Goal: Task Accomplishment & Management: Complete application form

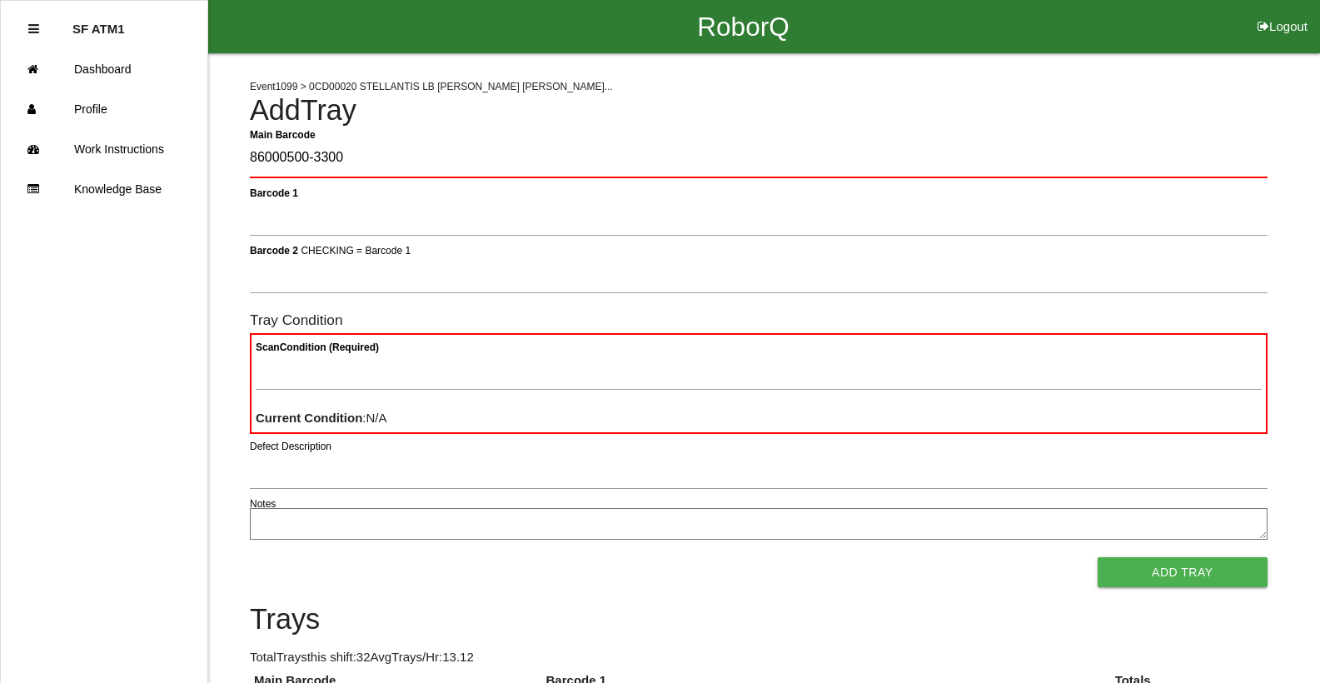
type Barcode "86000500-3300"
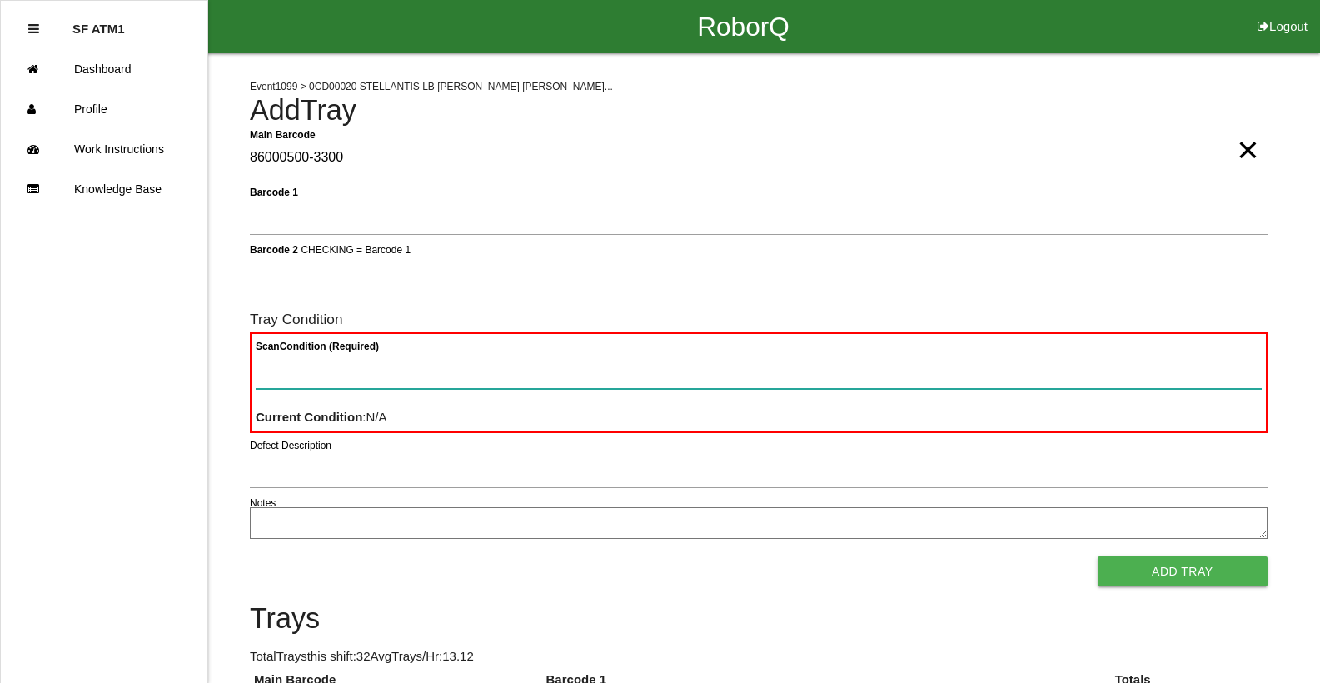
click at [778, 375] on Condition "Scan Condition (Required)" at bounding box center [759, 370] width 1006 height 38
type Condition "ba"
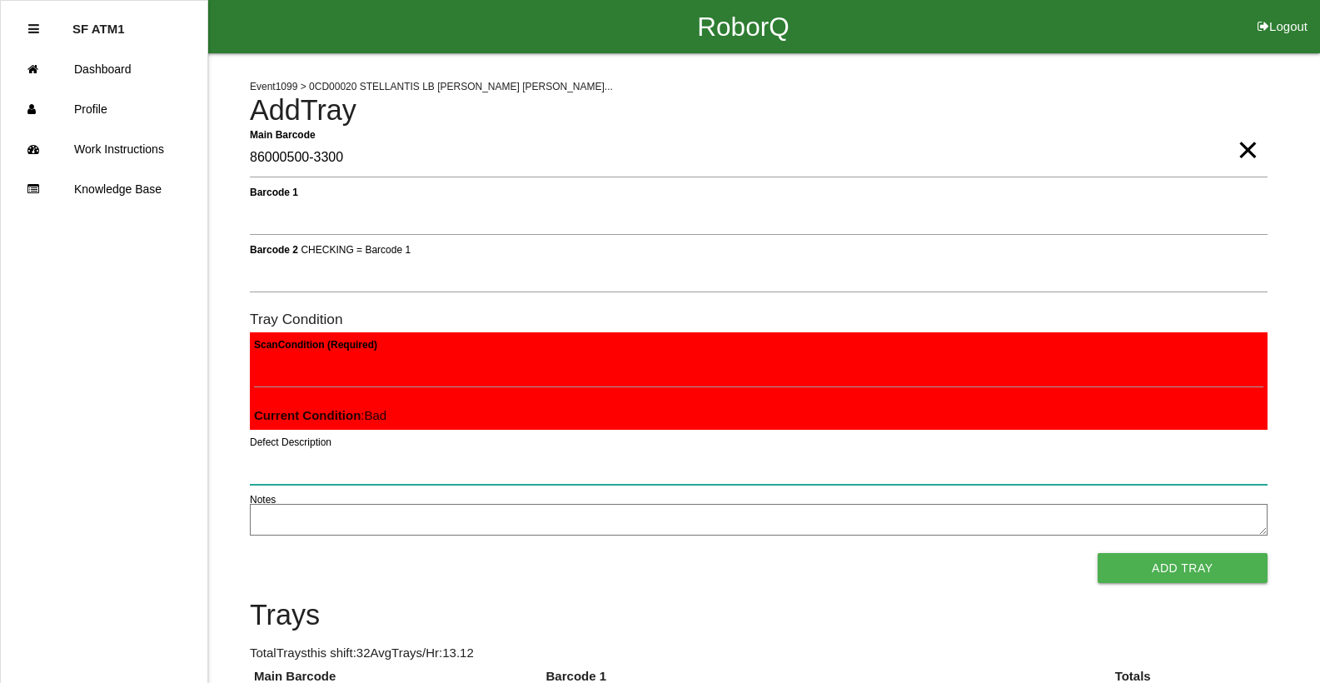
click at [1097, 553] on button "Add Tray" at bounding box center [1182, 568] width 170 height 30
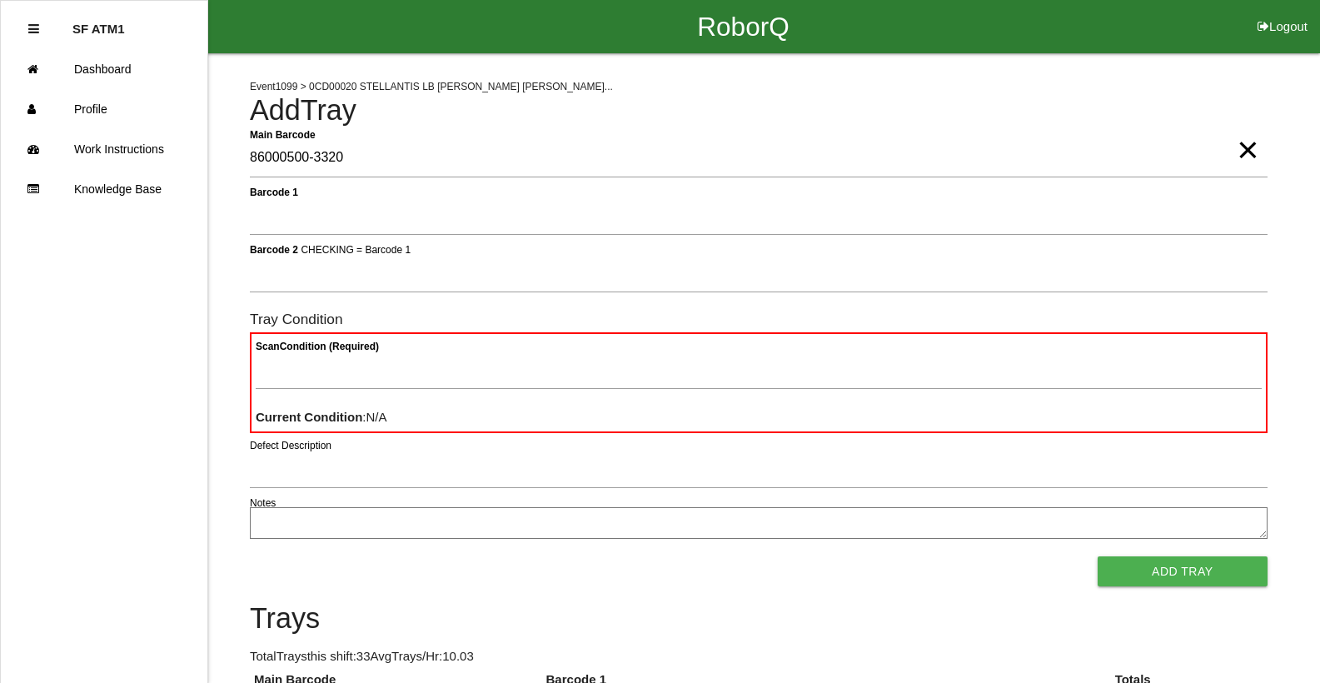
type Barcode "86000500-3320"
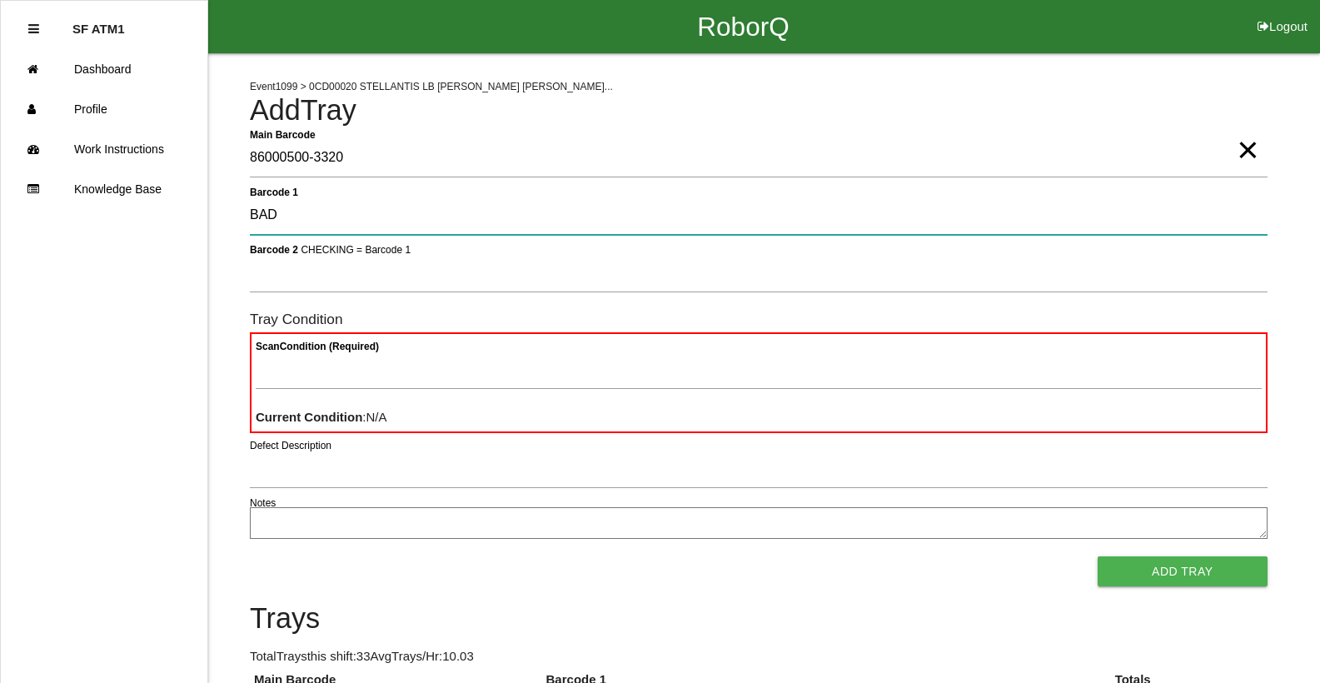
type 1 "BAD"
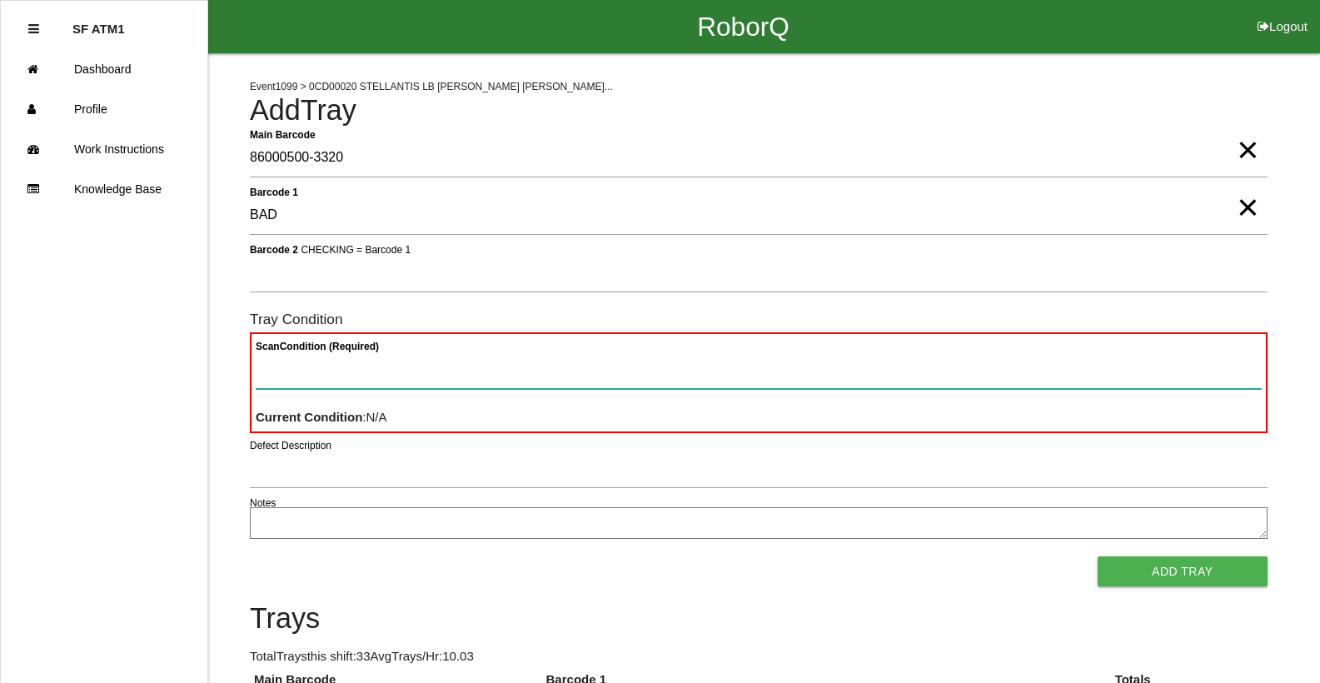
click at [768, 386] on Condition "Scan Condition (Required)" at bounding box center [759, 370] width 1006 height 38
click at [1097, 556] on button "Add Tray" at bounding box center [1182, 571] width 170 height 30
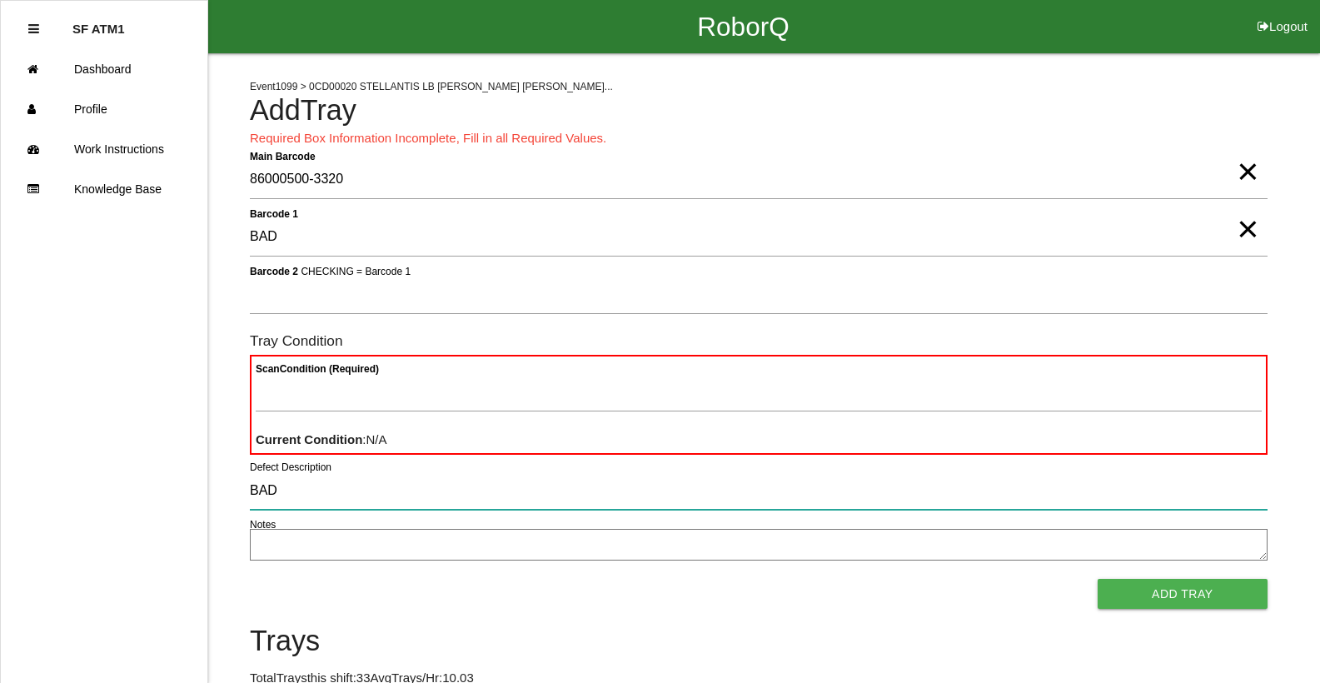
type input "BAD"
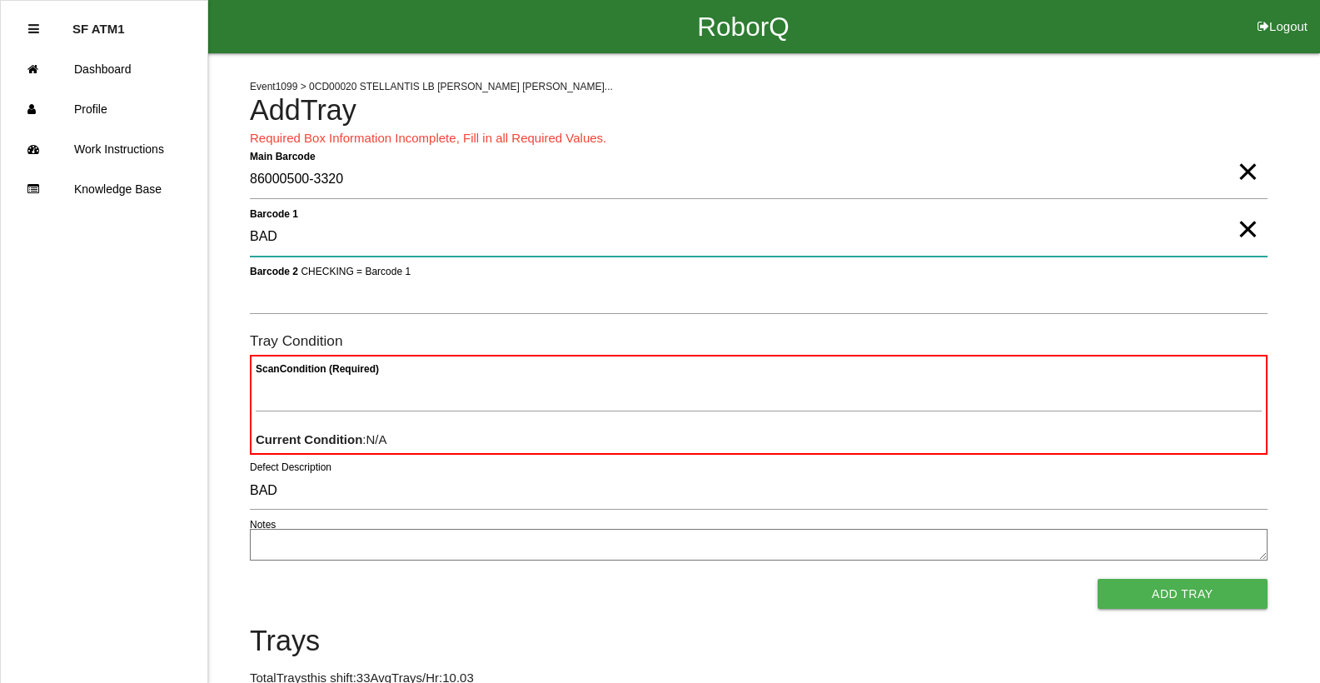
click at [382, 244] on 1 "BAD" at bounding box center [758, 237] width 1017 height 38
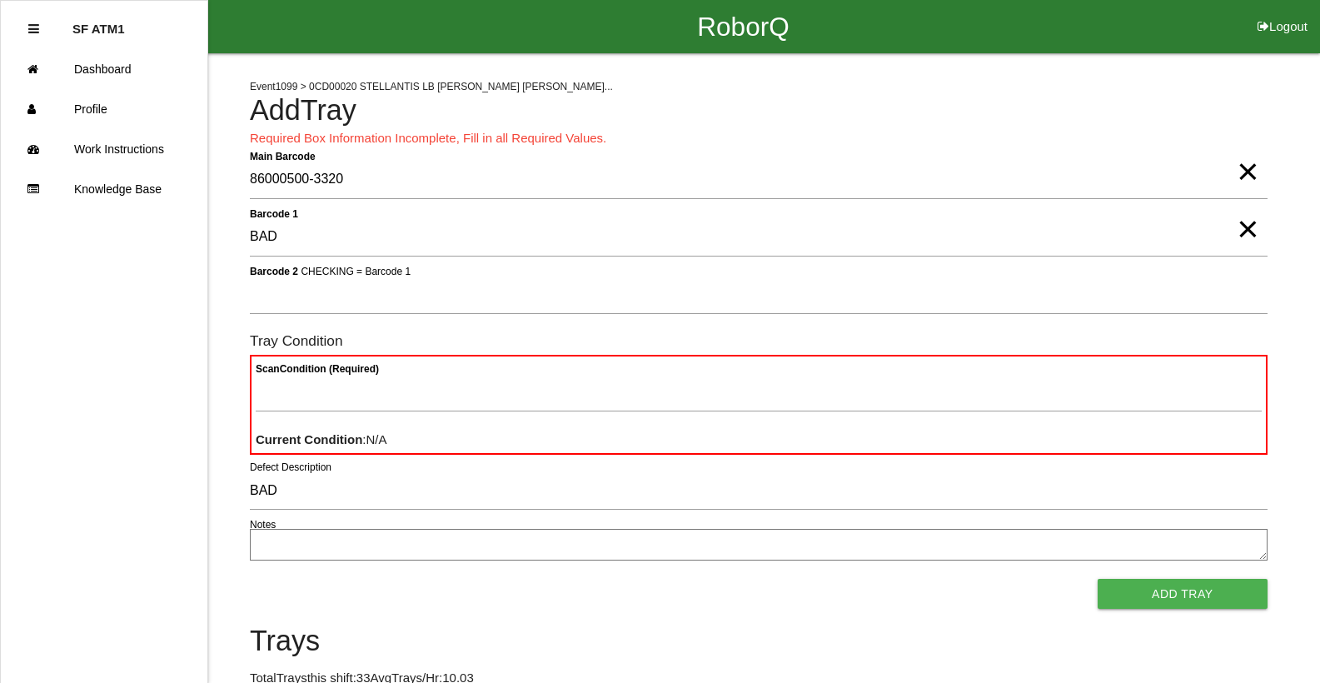
click at [1248, 229] on span "×" at bounding box center [1247, 212] width 22 height 33
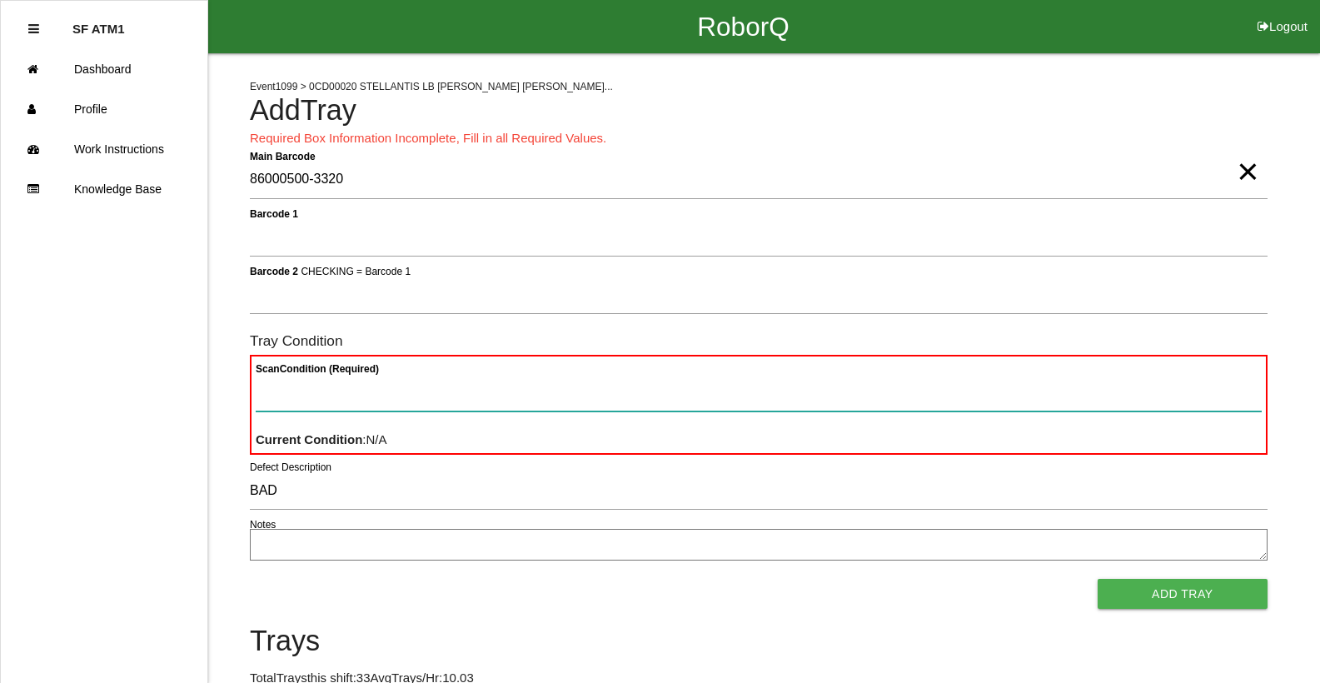
click at [776, 385] on Condition "Scan Condition (Required)" at bounding box center [759, 392] width 1006 height 38
type Condition "ba"
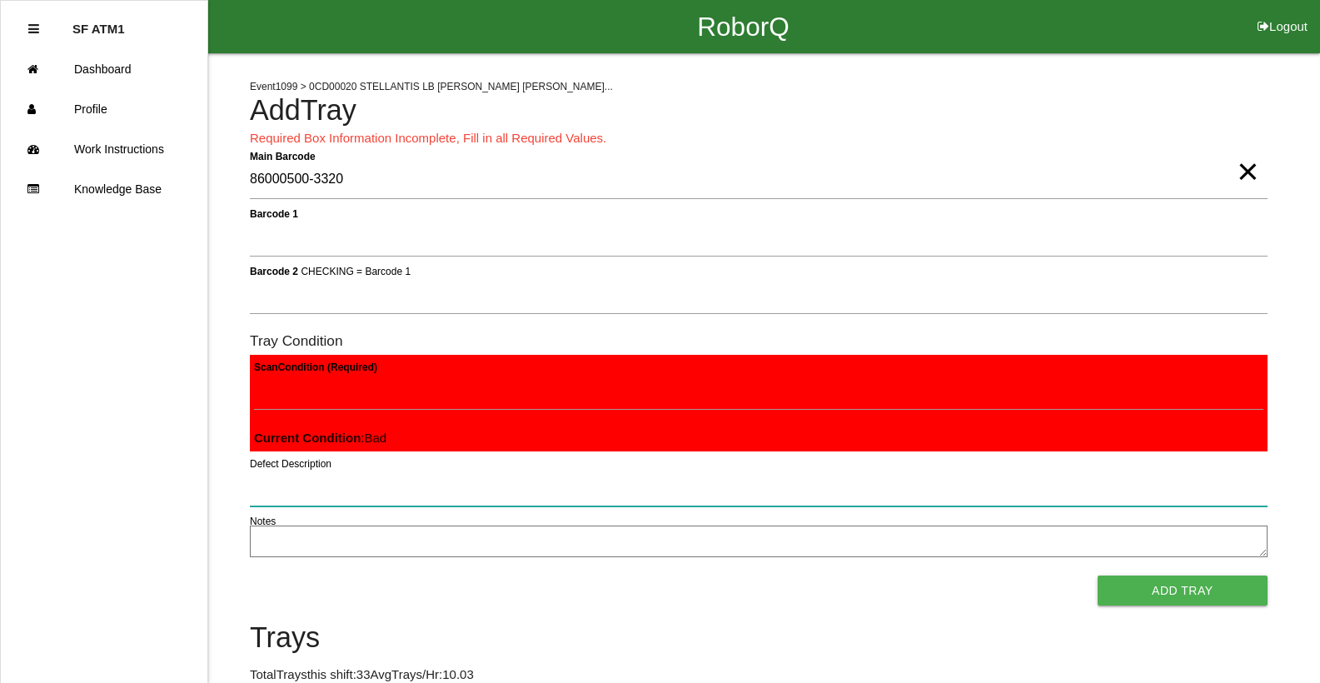
click at [1097, 575] on button "Add Tray" at bounding box center [1182, 590] width 170 height 30
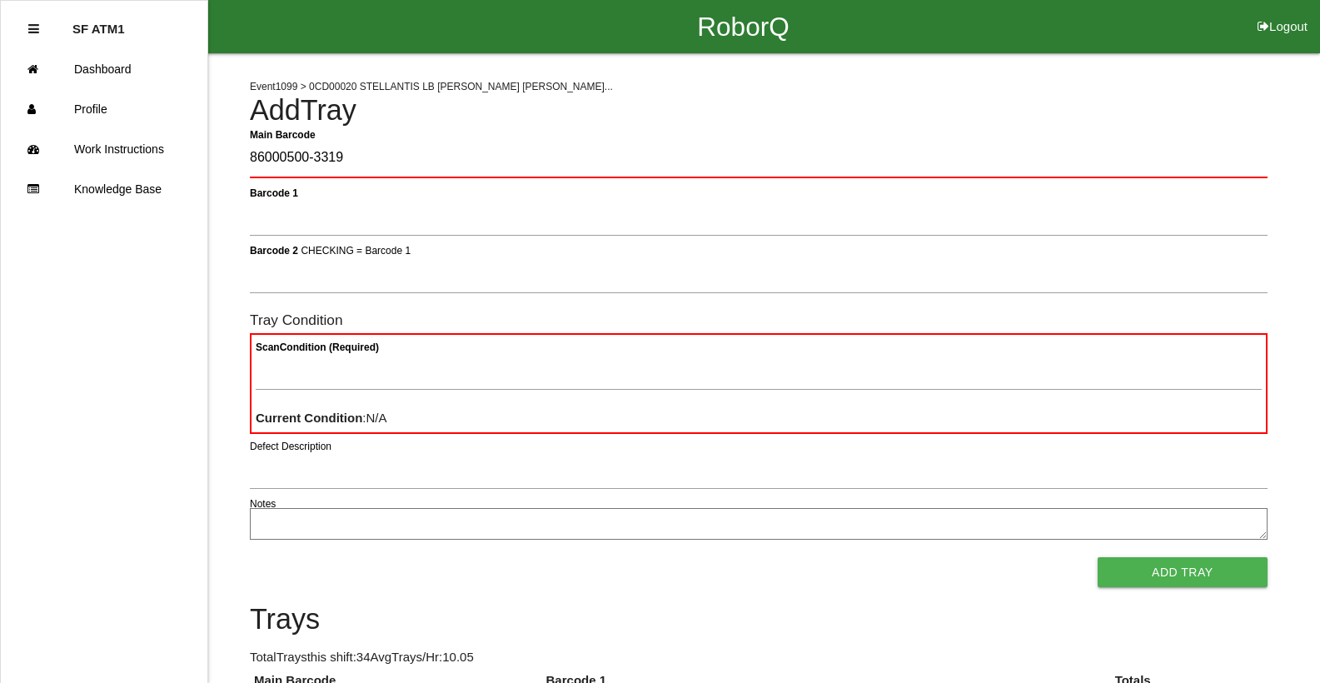
type Barcode "86000500-3319"
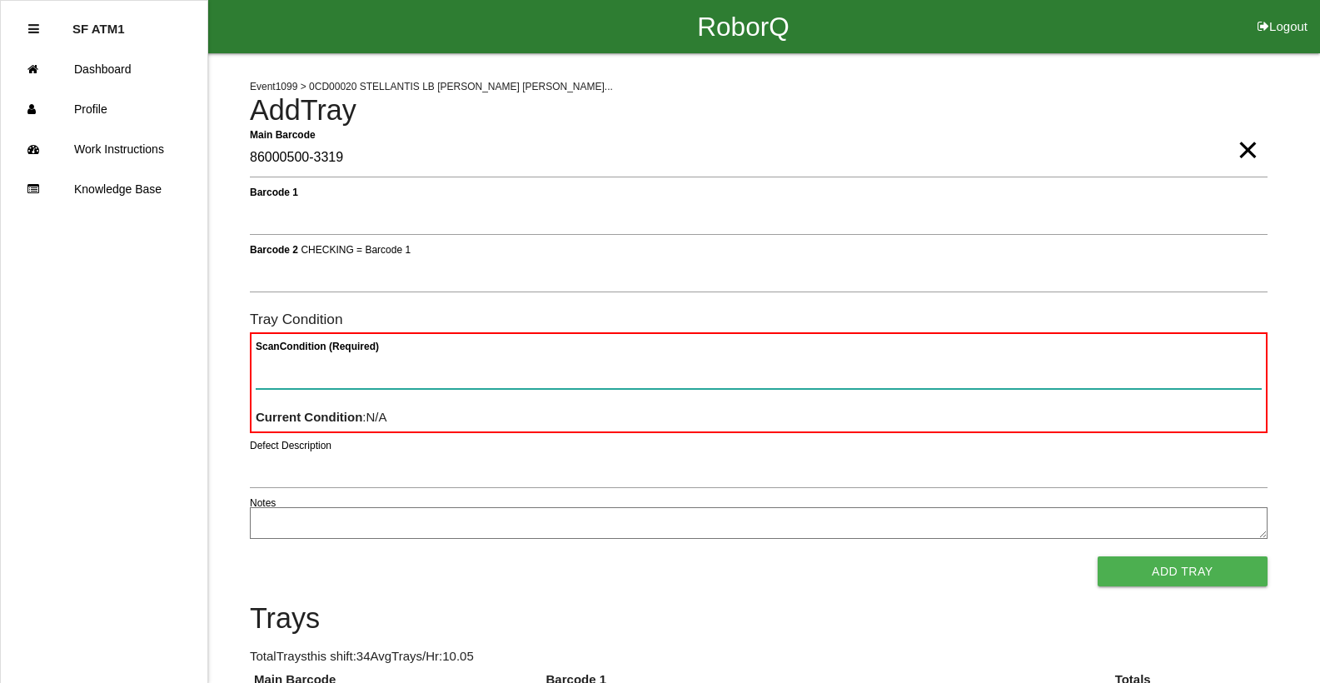
click at [526, 383] on Condition "Scan Condition (Required)" at bounding box center [759, 370] width 1006 height 38
type Condition "ba"
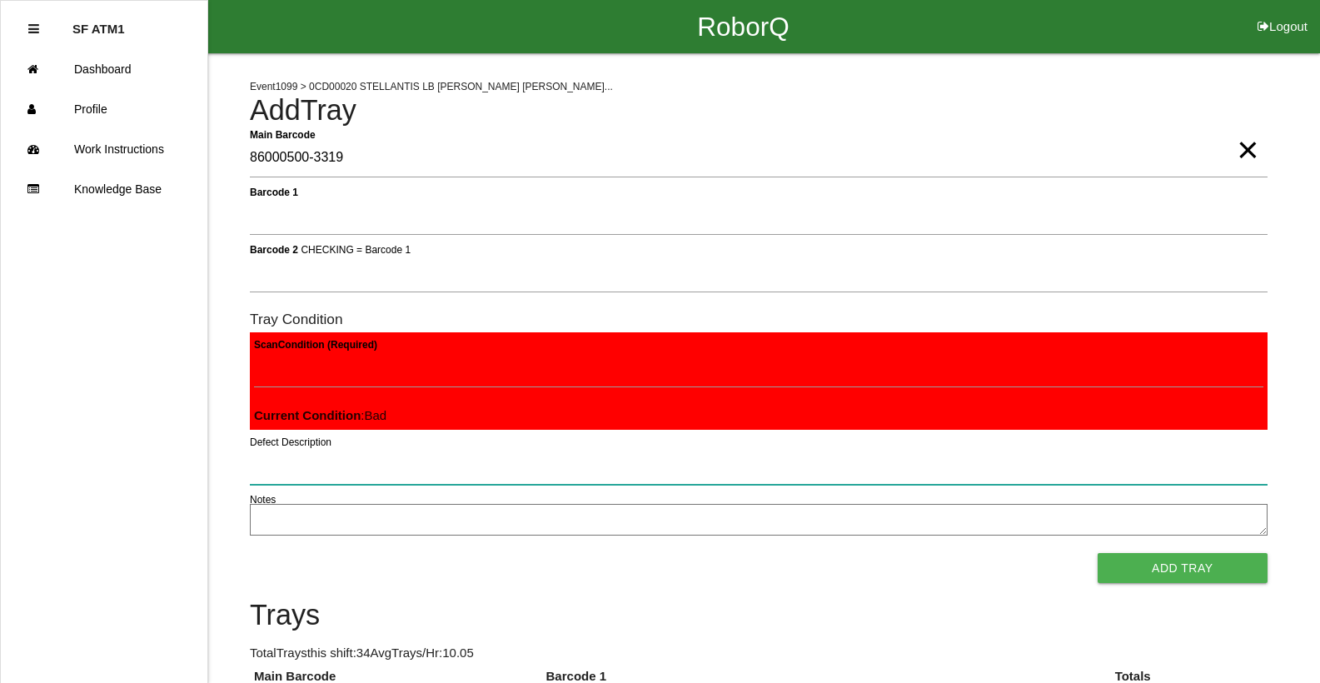
click at [1097, 553] on button "Add Tray" at bounding box center [1182, 568] width 170 height 30
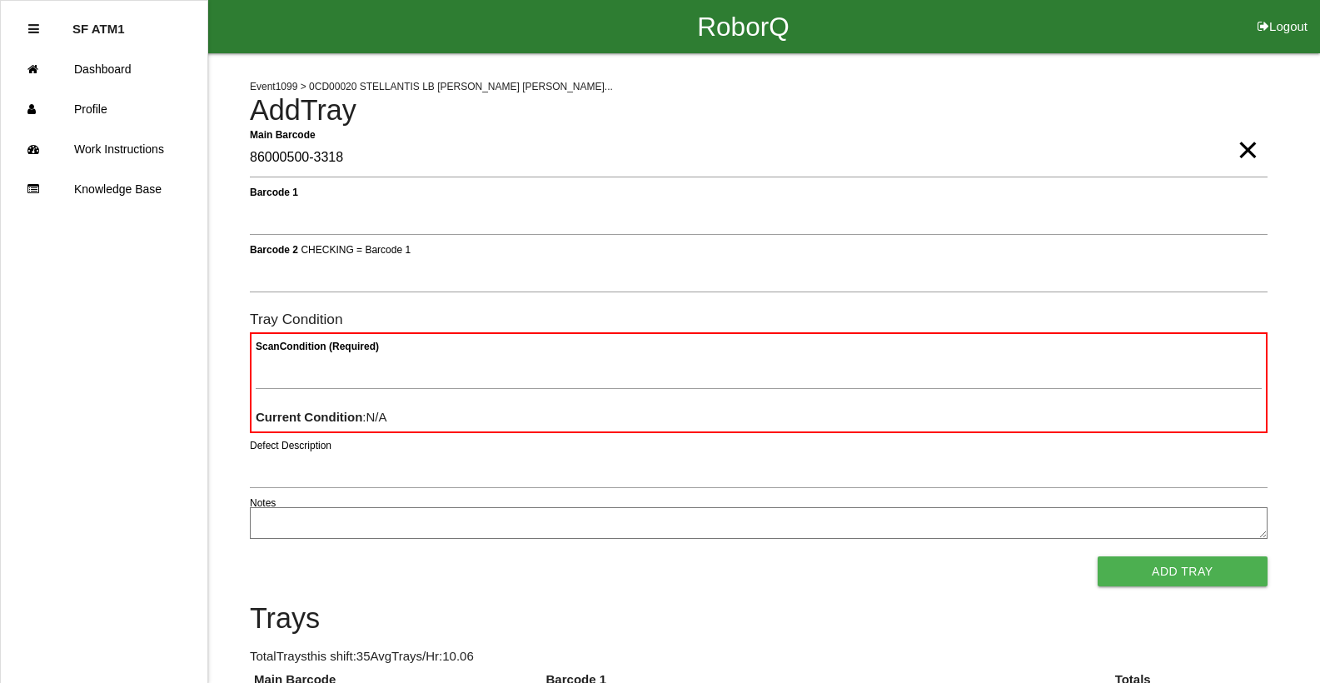
type Barcode "86000500-3318"
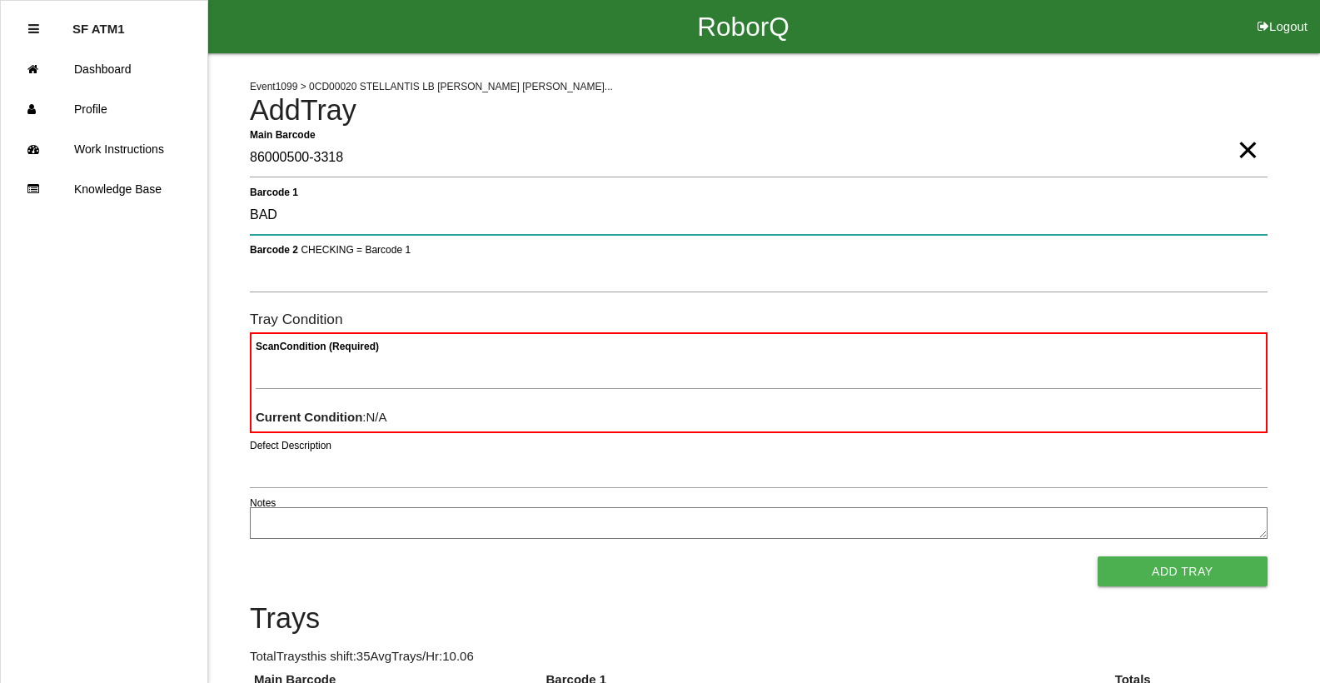
type 1 "BAD"
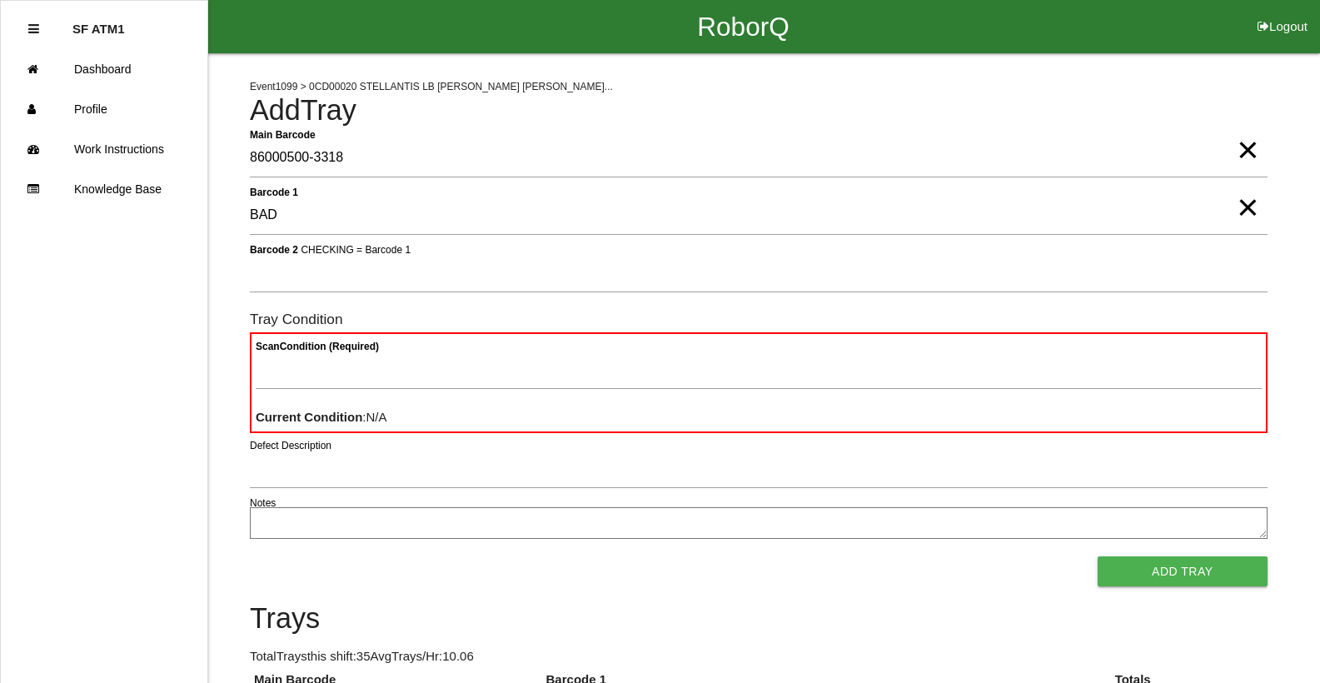
click at [1251, 207] on span "×" at bounding box center [1247, 190] width 22 height 33
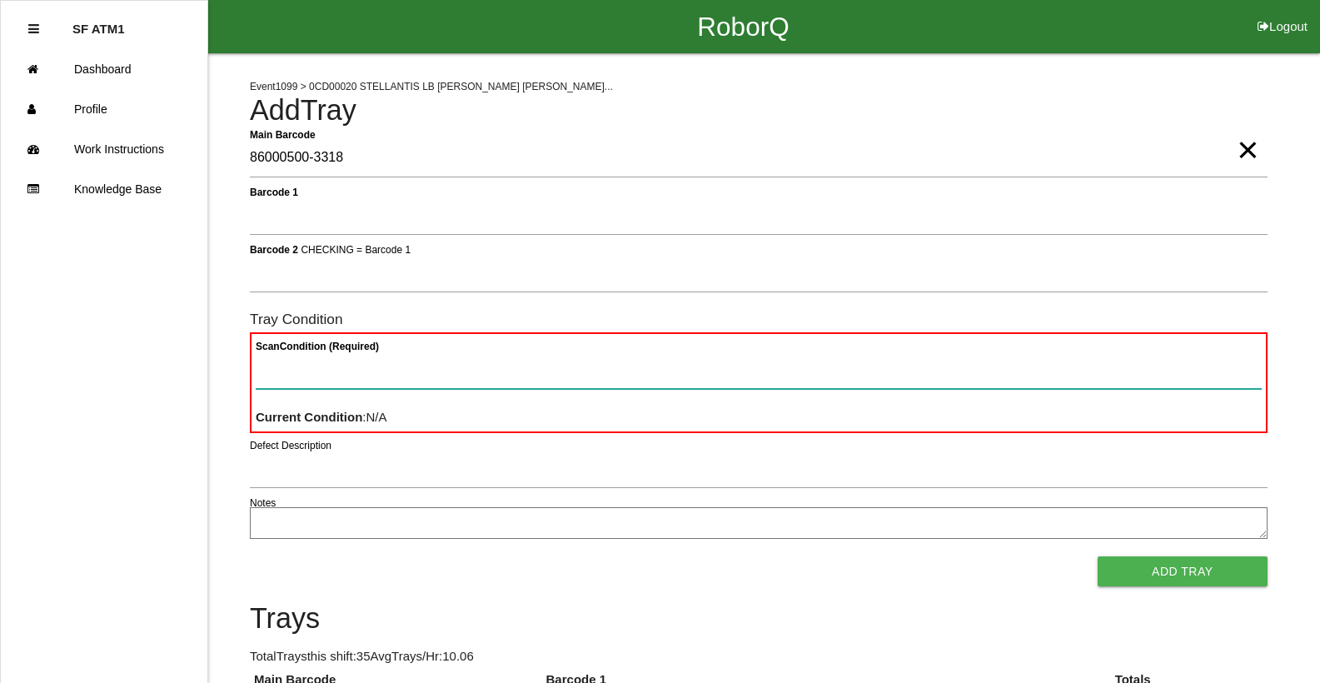
click at [1147, 375] on Condition "Scan Condition (Required)" at bounding box center [759, 370] width 1006 height 38
type Condition "ba"
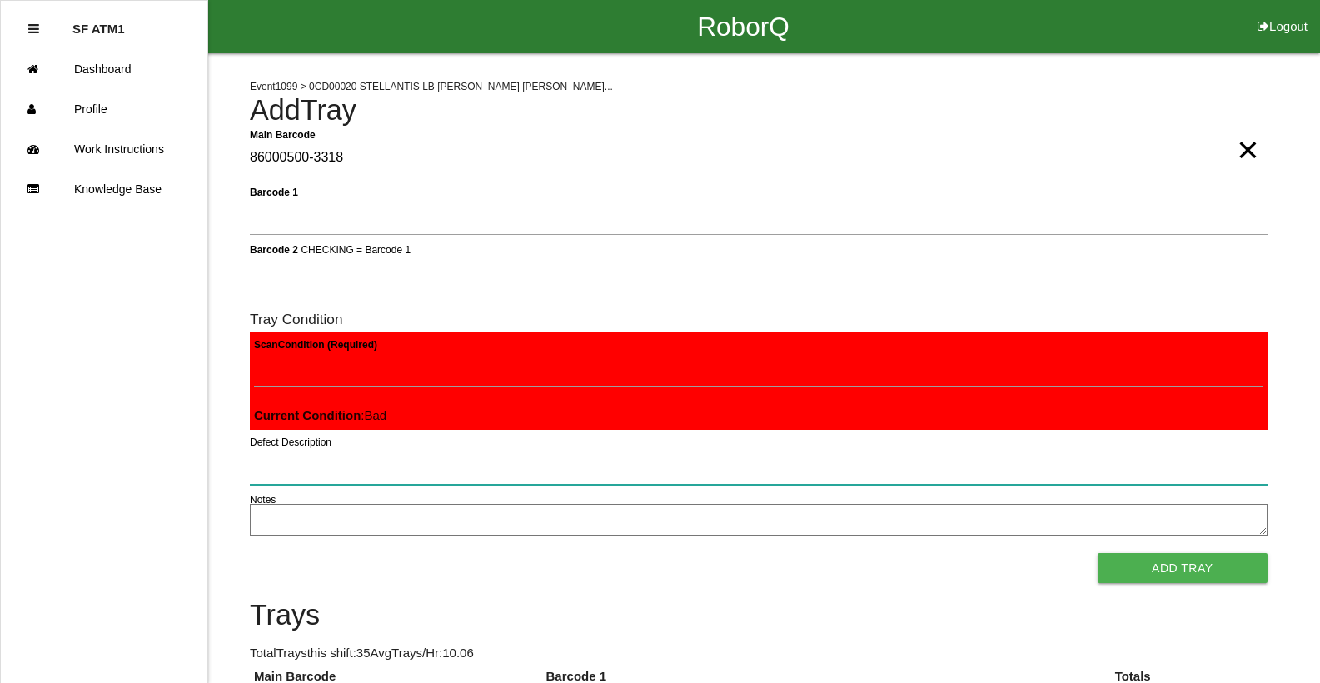
click at [1097, 553] on button "Add Tray" at bounding box center [1182, 568] width 170 height 30
